Goal: Information Seeking & Learning: Learn about a topic

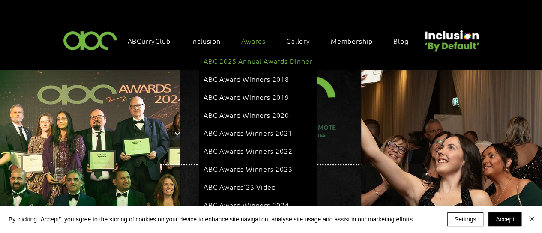
click at [250, 59] on span "ABC 2025 Annual Awards Dinner" at bounding box center [258, 60] width 109 height 9
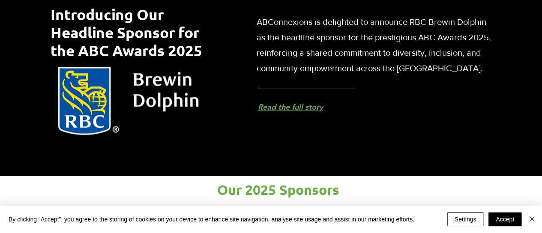
scroll to position [471, 0]
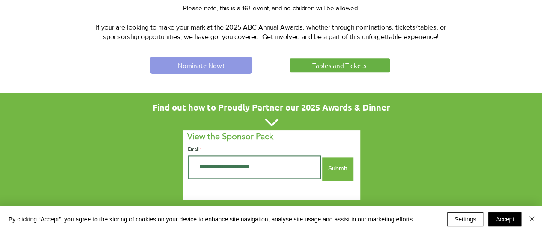
click at [213, 61] on span "Nominate Now!" at bounding box center [201, 65] width 46 height 9
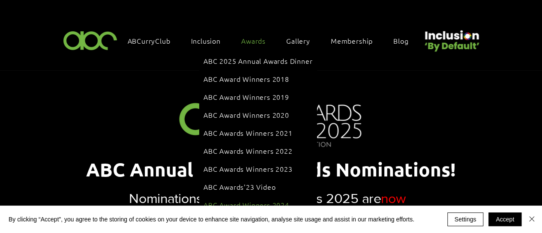
click at [249, 200] on span "ABC Award Winners 2024" at bounding box center [247, 204] width 86 height 9
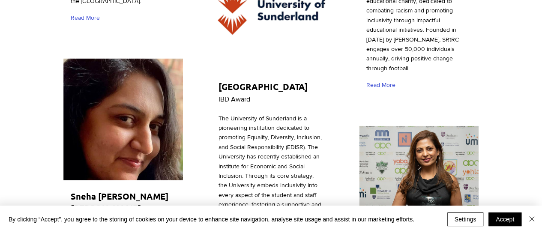
scroll to position [2100, 0]
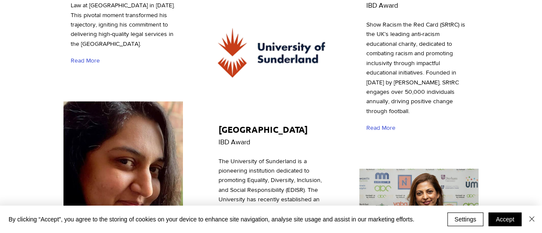
drag, startPoint x: 142, startPoint y: 139, endPoint x: 70, endPoint y: 134, distance: 72.6
copy div "Sneha [PERSON_NAME] [PERSON_NAME]"
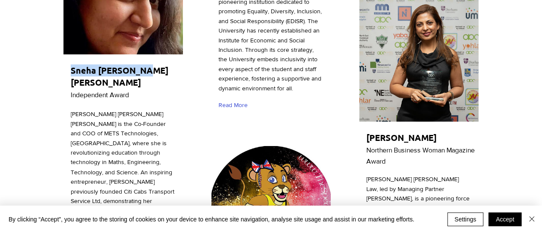
scroll to position [2272, 0]
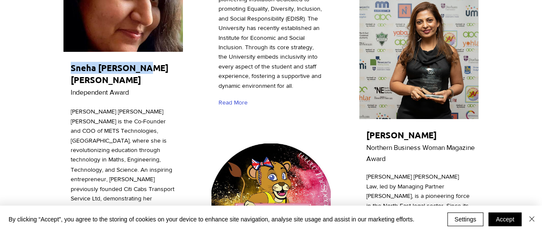
drag, startPoint x: 428, startPoint y: 45, endPoint x: 368, endPoint y: 42, distance: 59.7
click at [368, 129] on span "[PERSON_NAME]" at bounding box center [401, 134] width 70 height 11
copy span "[PERSON_NAME]"
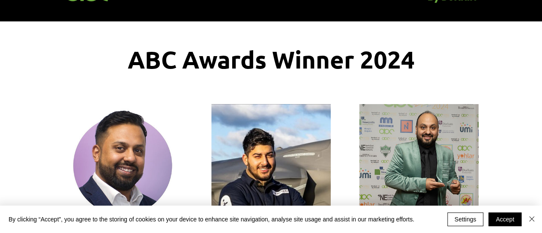
scroll to position [0, 0]
